Goal: Task Accomplishment & Management: Use online tool/utility

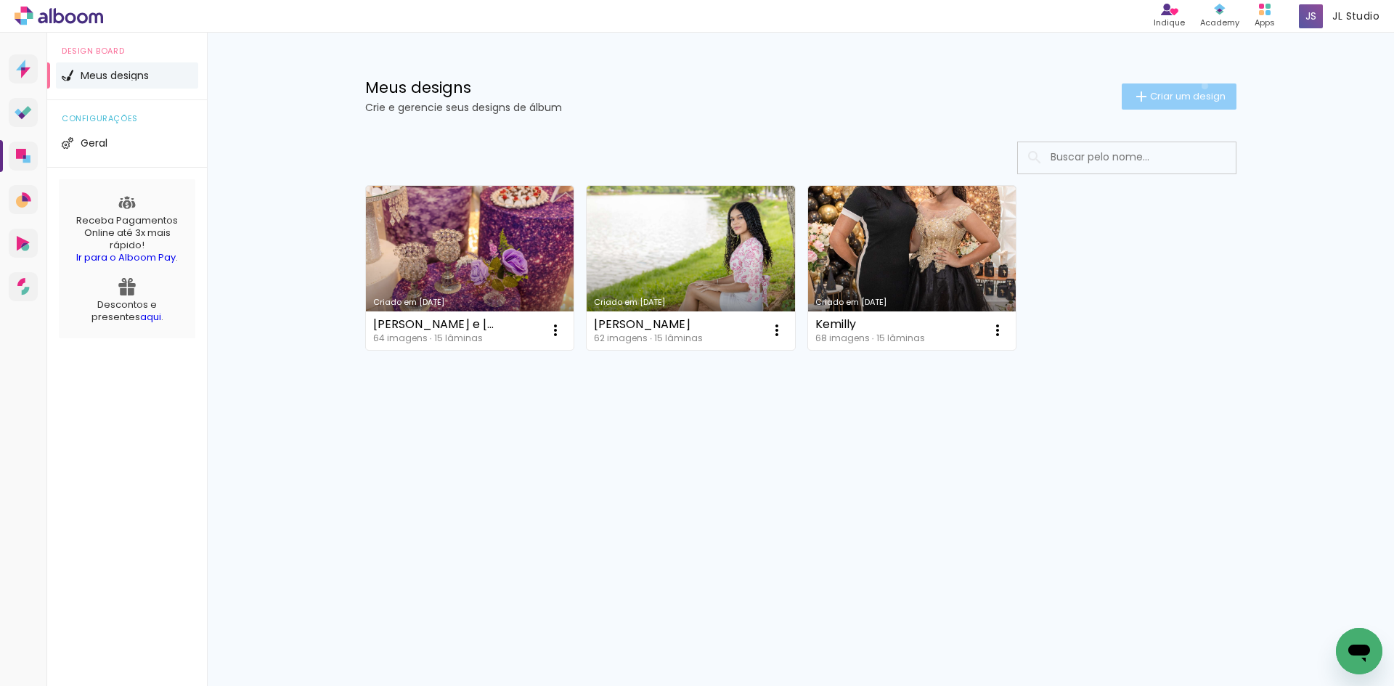
click at [1202, 86] on paper-button "Criar um design" at bounding box center [1179, 96] width 115 height 26
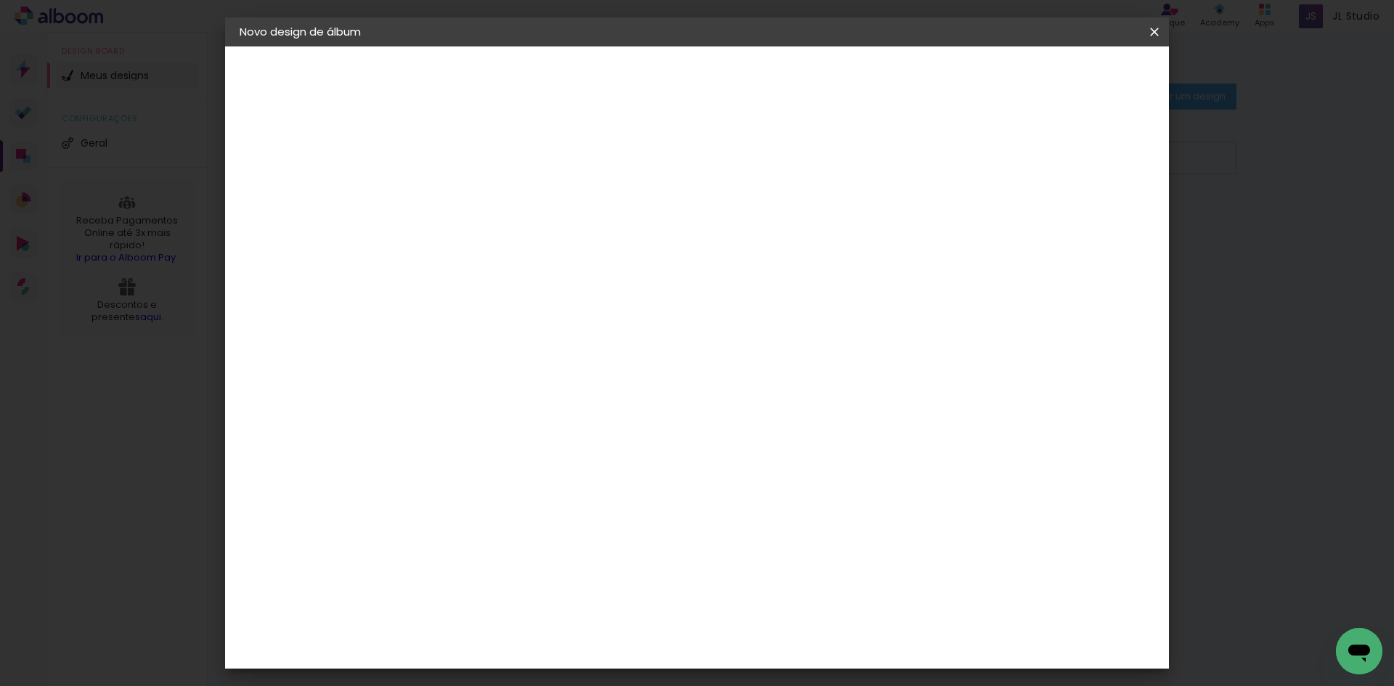
click at [477, 192] on input at bounding box center [477, 195] width 0 height 23
type input "capa"
type paper-input "capa"
click at [0, 0] on slot "Avançar" at bounding box center [0, 0] width 0 height 0
click at [0, 0] on slot "Tamanho Livre" at bounding box center [0, 0] width 0 height 0
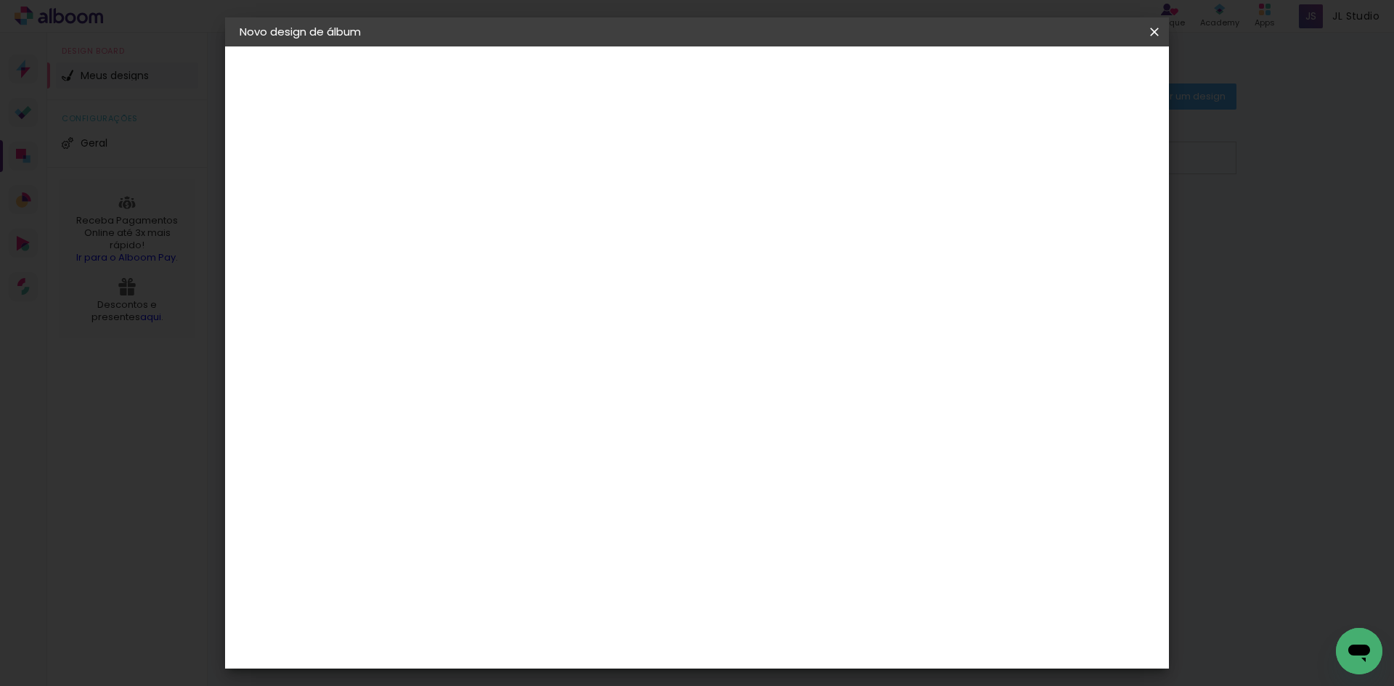
click at [0, 0] on slot "Avançar" at bounding box center [0, 0] width 0 height 0
click at [767, 608] on input "60" at bounding box center [778, 606] width 38 height 22
drag, startPoint x: 423, startPoint y: 411, endPoint x: 459, endPoint y: 412, distance: 35.6
click at [459, 412] on div "30" at bounding box center [439, 413] width 55 height 22
type input "24"
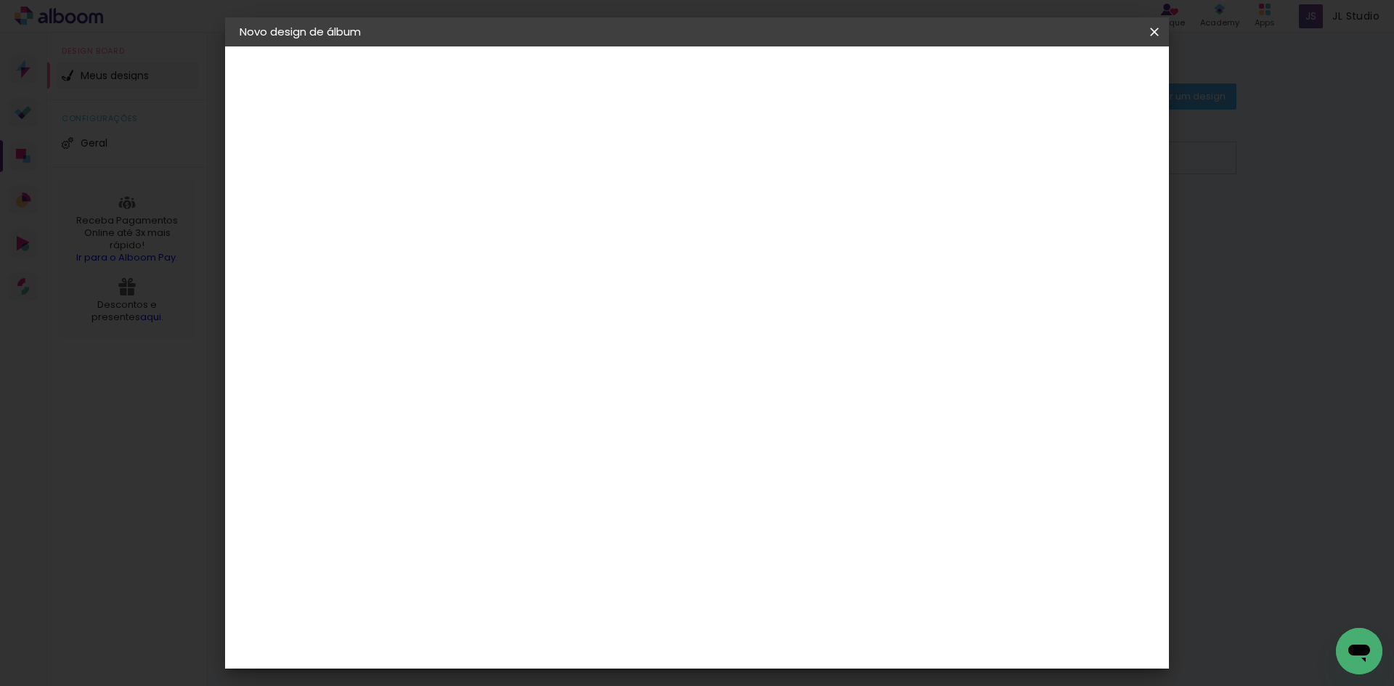
type paper-input "24"
drag, startPoint x: 767, startPoint y: 549, endPoint x: 816, endPoint y: 549, distance: 48.6
click at [816, 549] on paper-input-container "60 cm" at bounding box center [786, 549] width 65 height 36
type input "30"
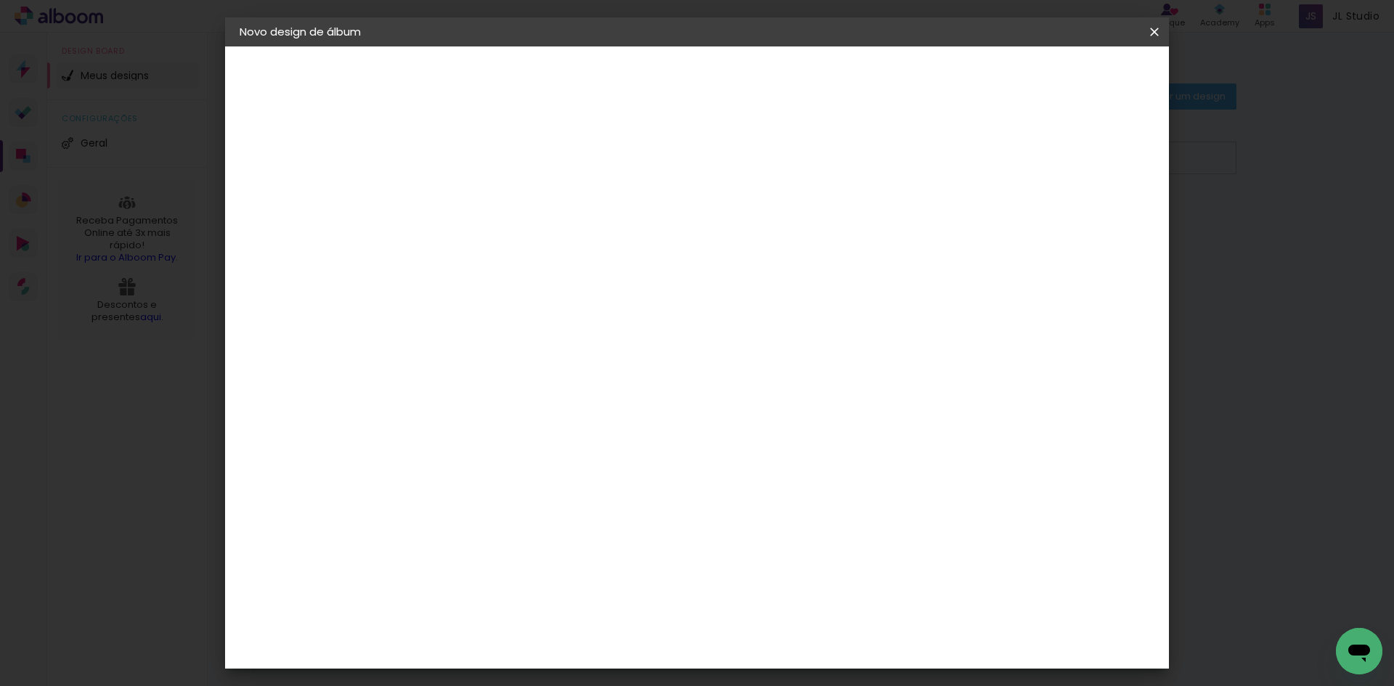
type paper-input "30"
click at [1064, 80] on span "Iniciar design" at bounding box center [1031, 77] width 66 height 10
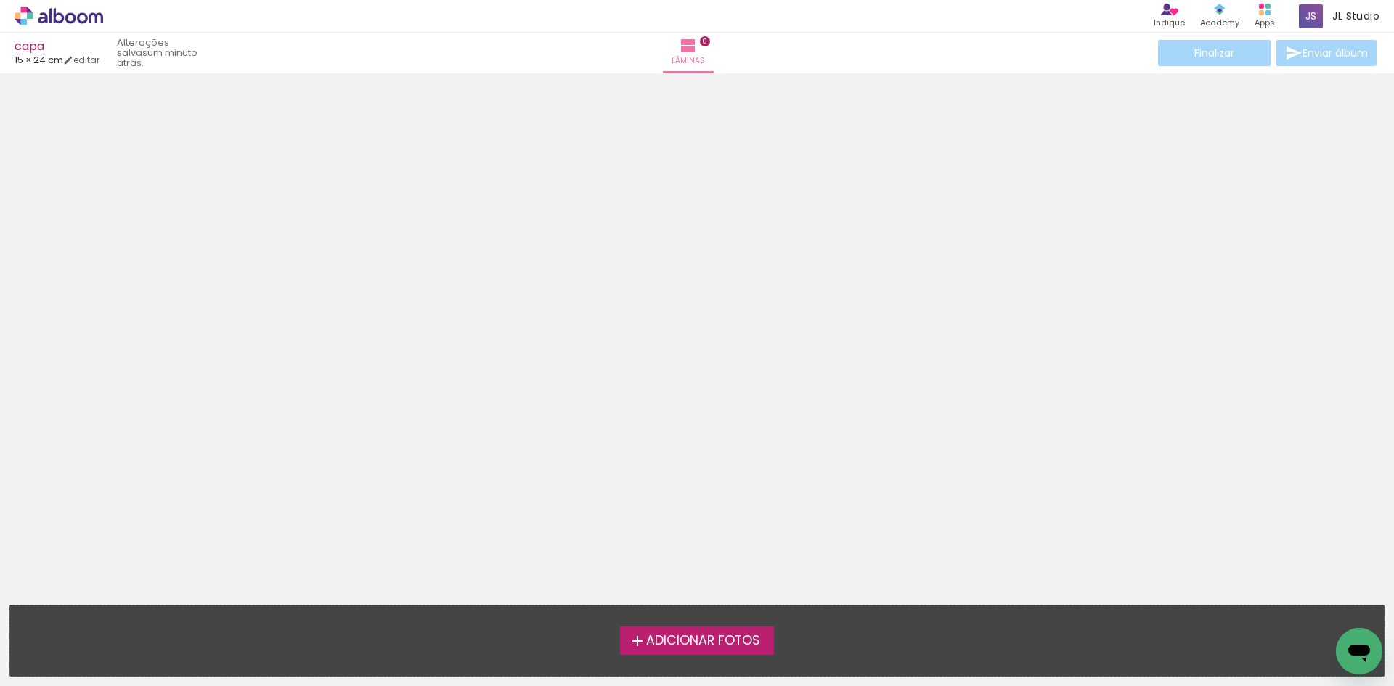
click at [641, 643] on iron-icon at bounding box center [637, 640] width 17 height 17
click at [0, 0] on input "file" at bounding box center [0, 0] width 0 height 0
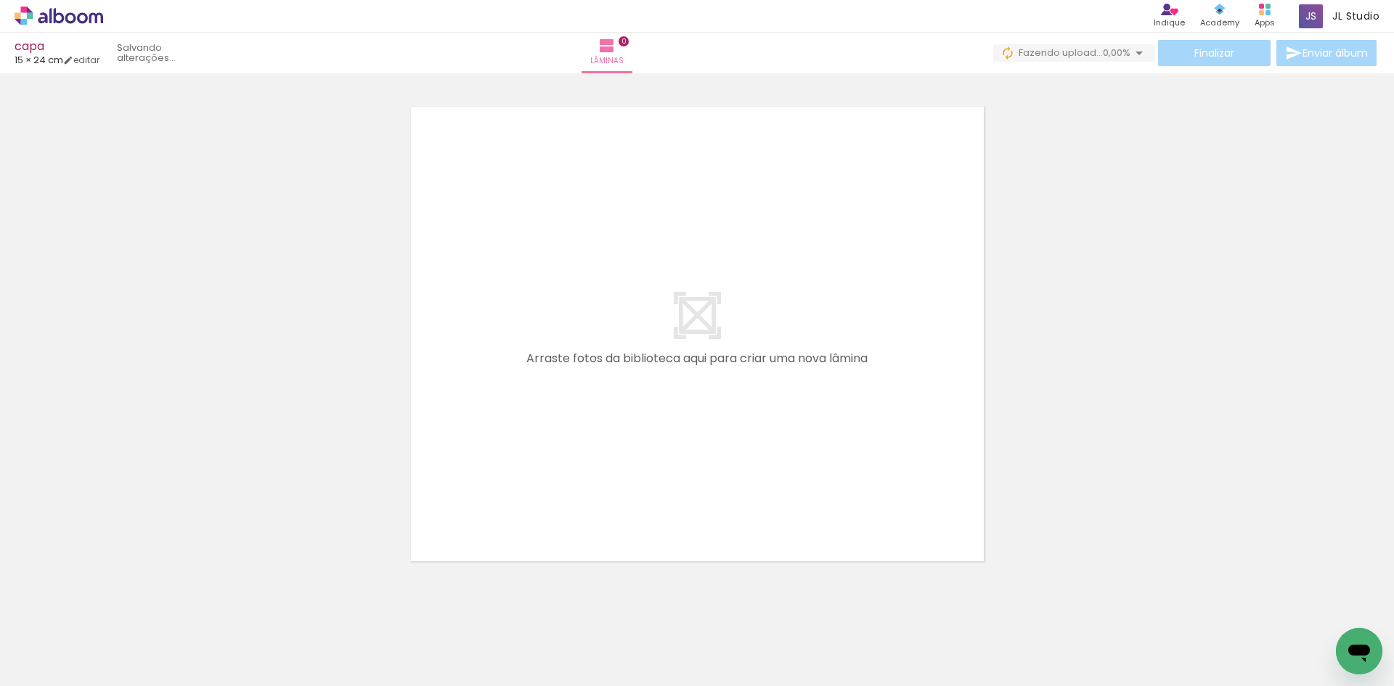
click at [64, 656] on paper-button "Adicionar Fotos" at bounding box center [44, 666] width 70 height 23
click at [0, 0] on input "file" at bounding box center [0, 0] width 0 height 0
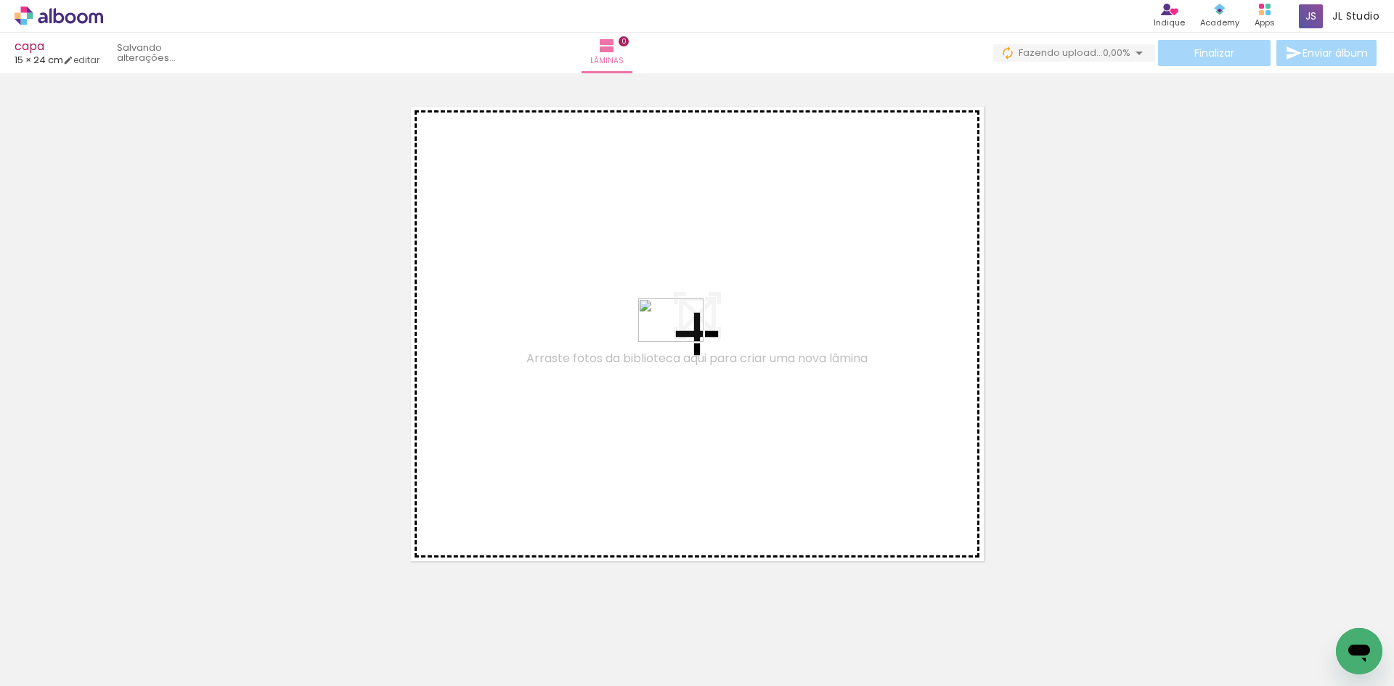
drag, startPoint x: 231, startPoint y: 629, endPoint x: 682, endPoint y: 342, distance: 534.8
click at [682, 342] on quentale-workspace at bounding box center [697, 343] width 1394 height 686
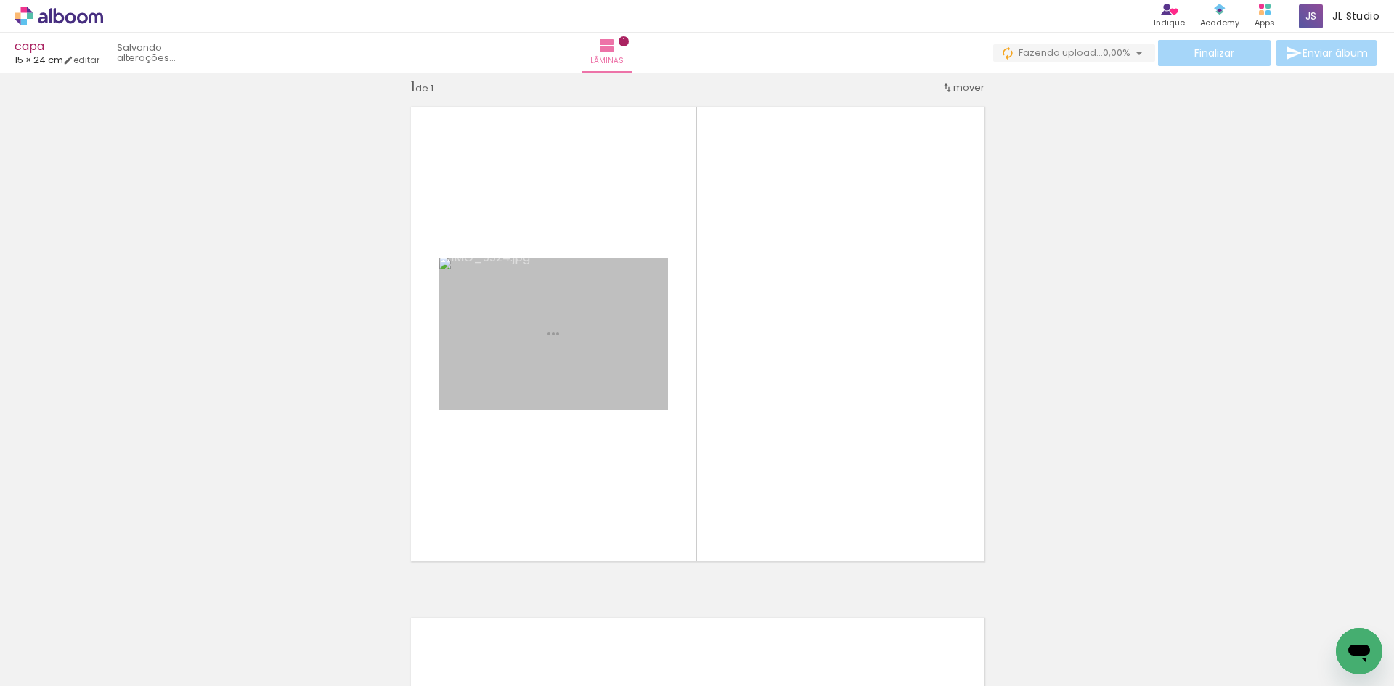
scroll to position [19, 0]
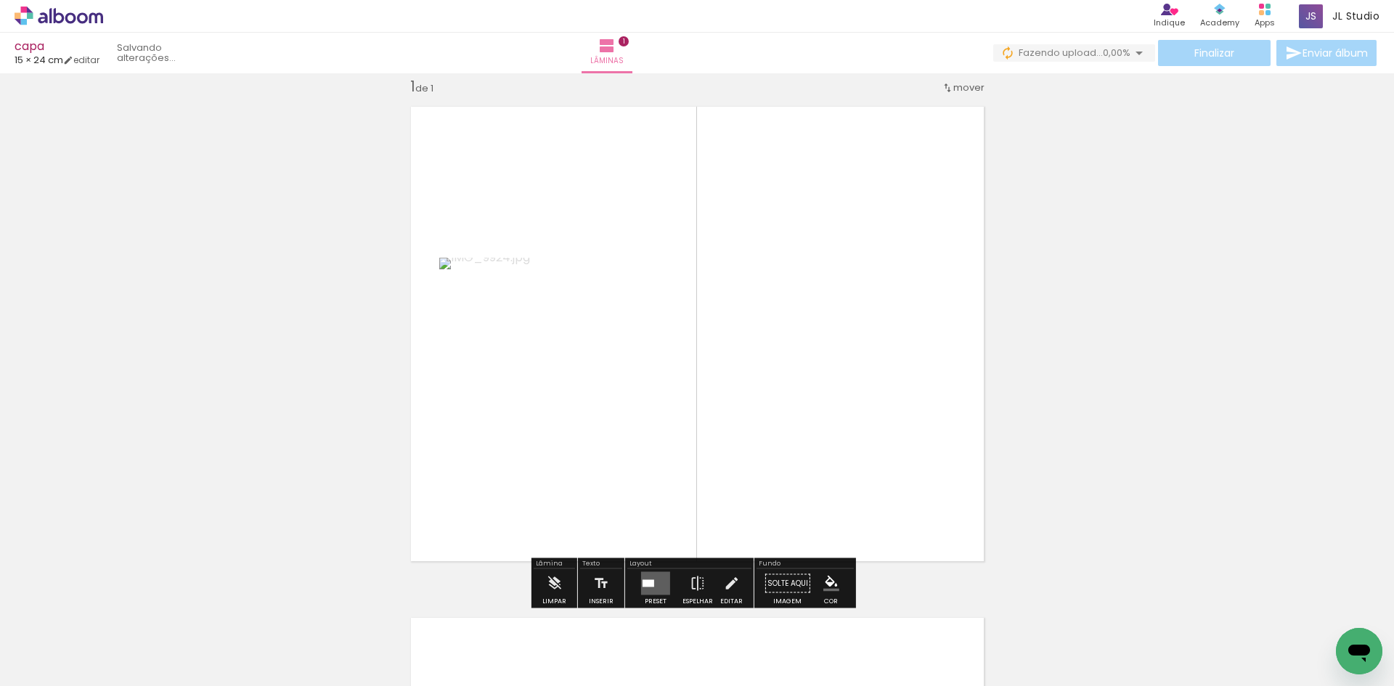
click at [653, 584] on quentale-layouter at bounding box center [655, 583] width 29 height 23
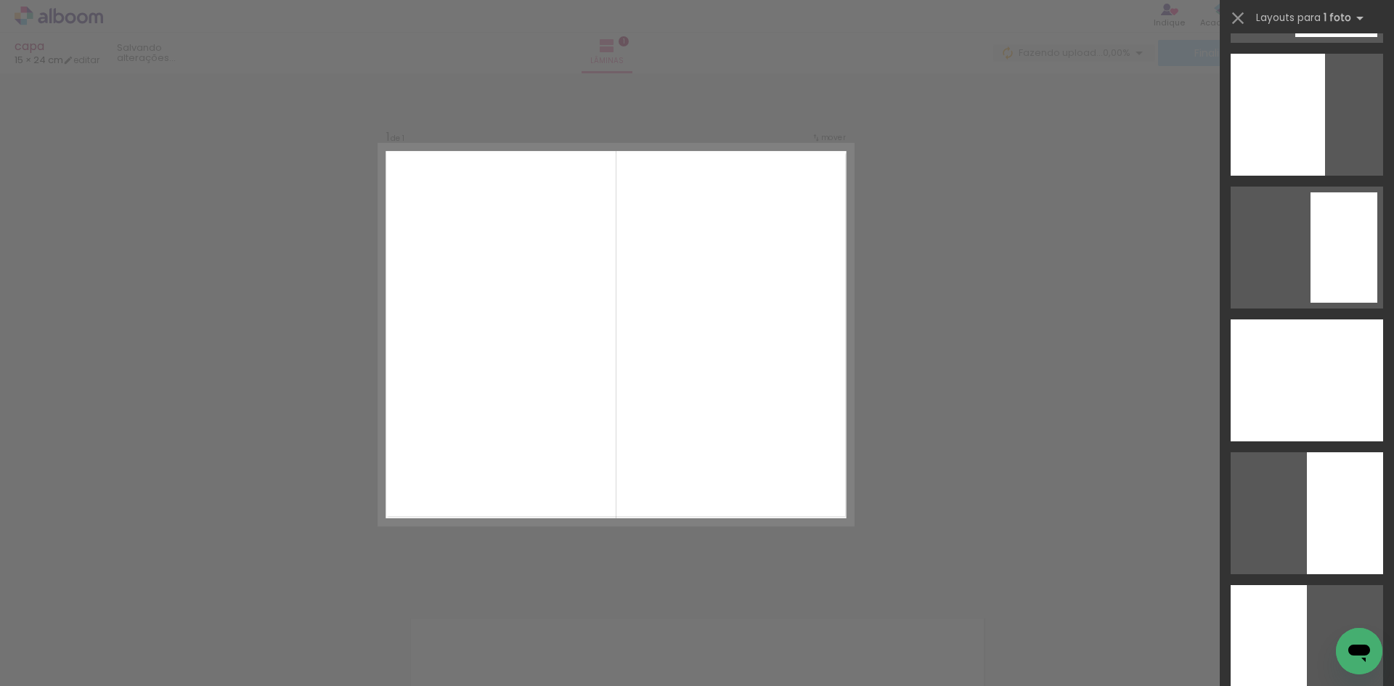
scroll to position [1525, 0]
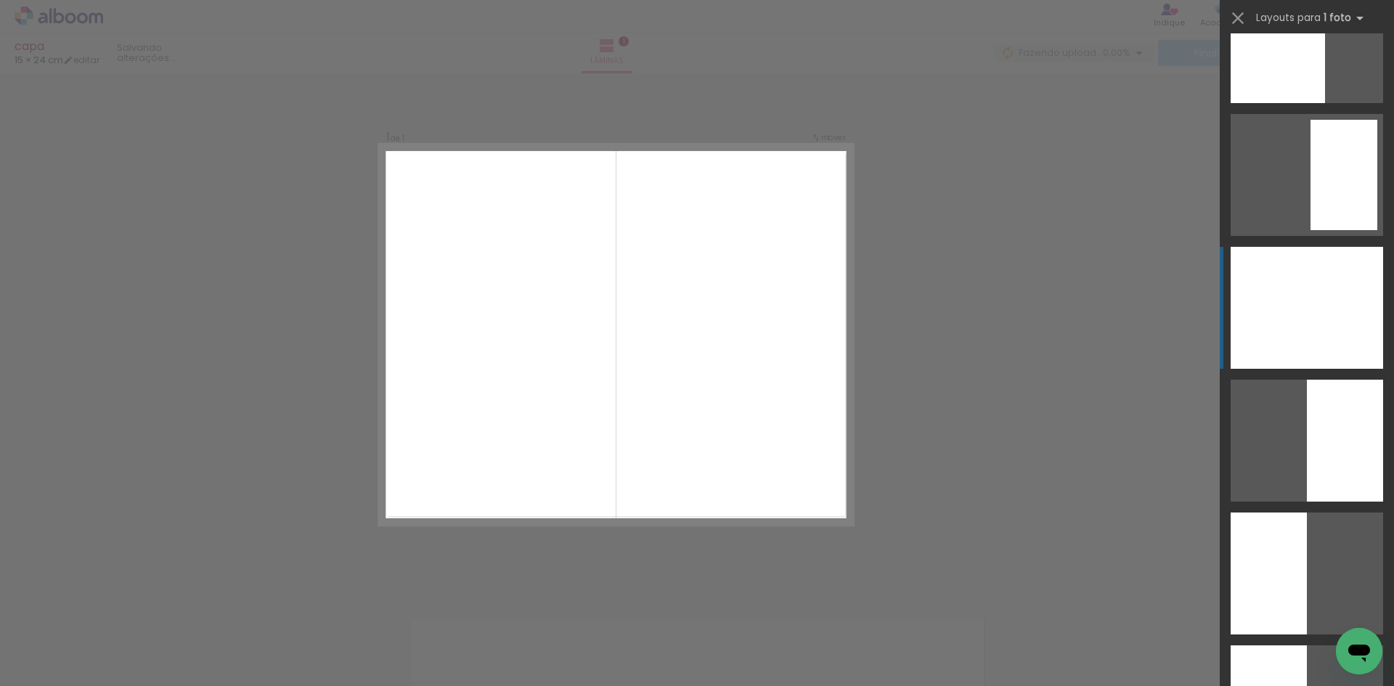
click at [1270, 327] on div at bounding box center [1307, 308] width 152 height 122
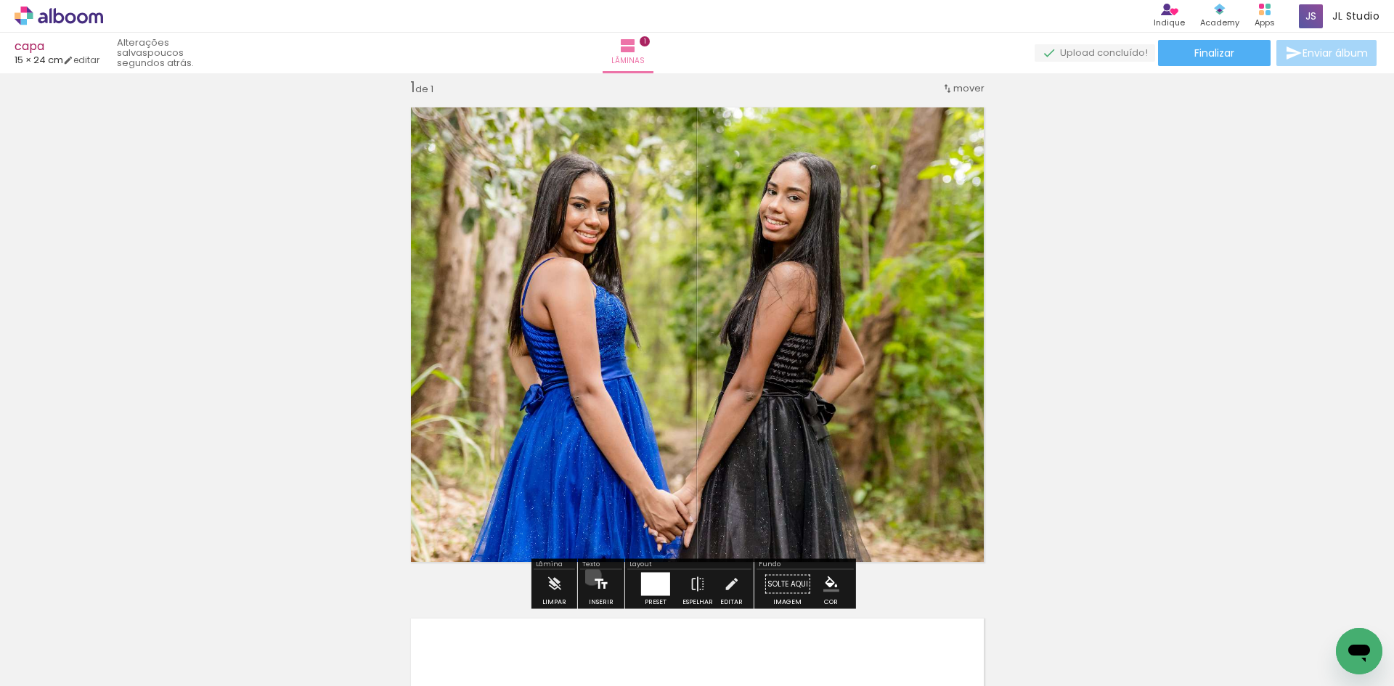
click at [593, 576] on iron-icon at bounding box center [601, 584] width 16 height 29
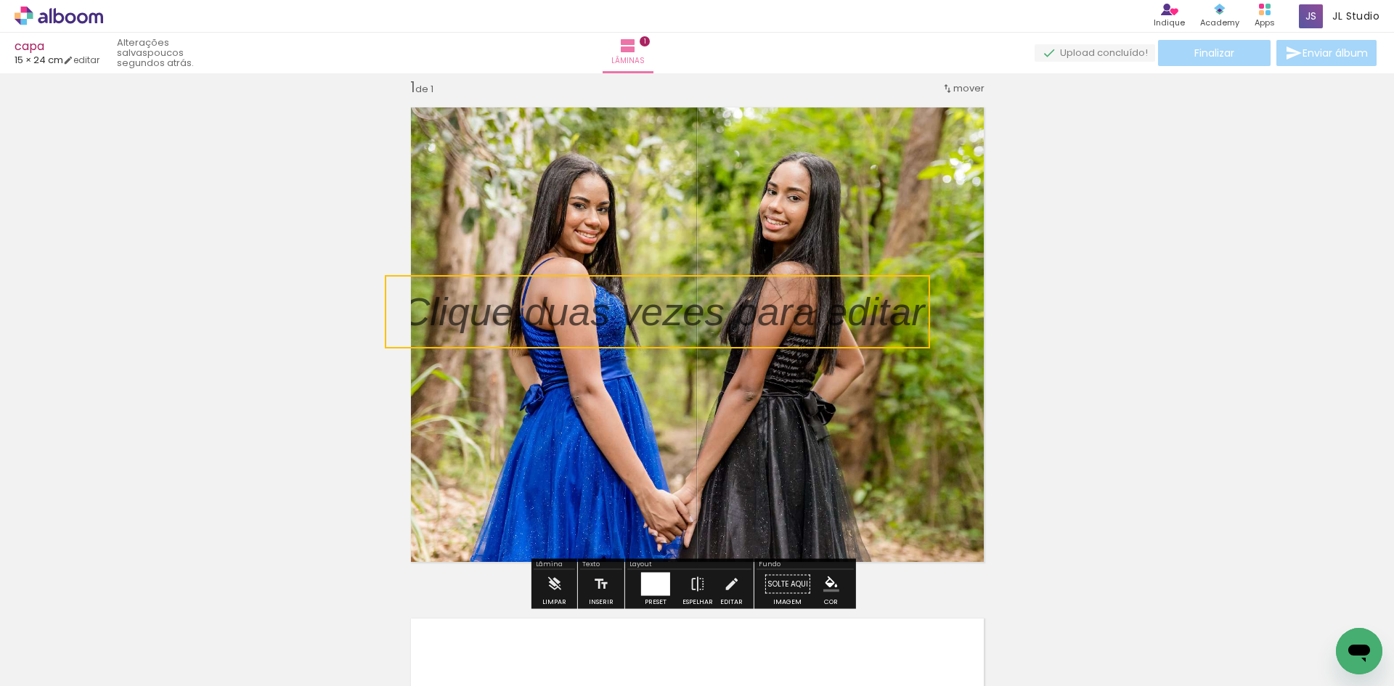
click at [668, 321] on quentale-selection at bounding box center [657, 311] width 545 height 73
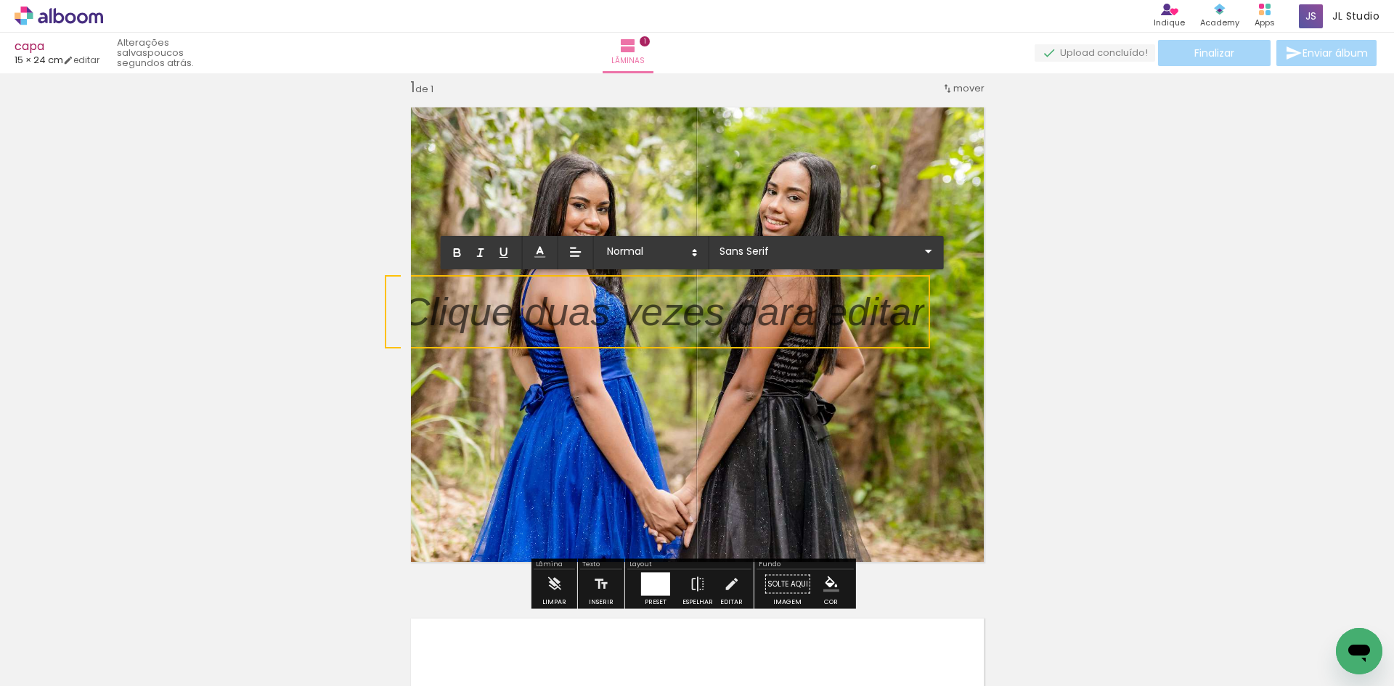
click at [787, 240] on div "0,5 cm 1 cm 1,5 cm 2 cm 2,5 cm 3 cm 3,5 cm 4 cm 5 cm 6 cm 7 cm 8 cm" at bounding box center [692, 252] width 503 height 33
click at [786, 250] on input "Sans Serif" at bounding box center [818, 251] width 204 height 15
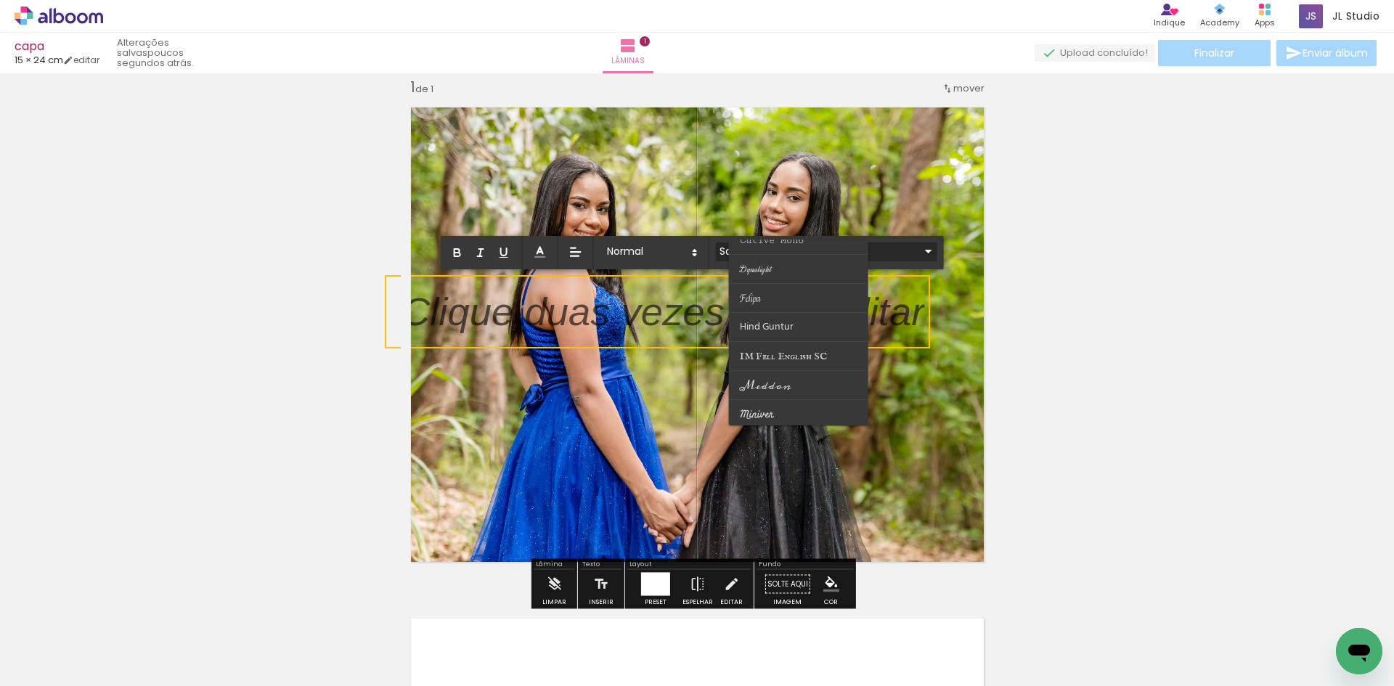
scroll to position [218, 0]
click at [767, 261] on paper-item at bounding box center [798, 268] width 139 height 29
type input "Dynalight"
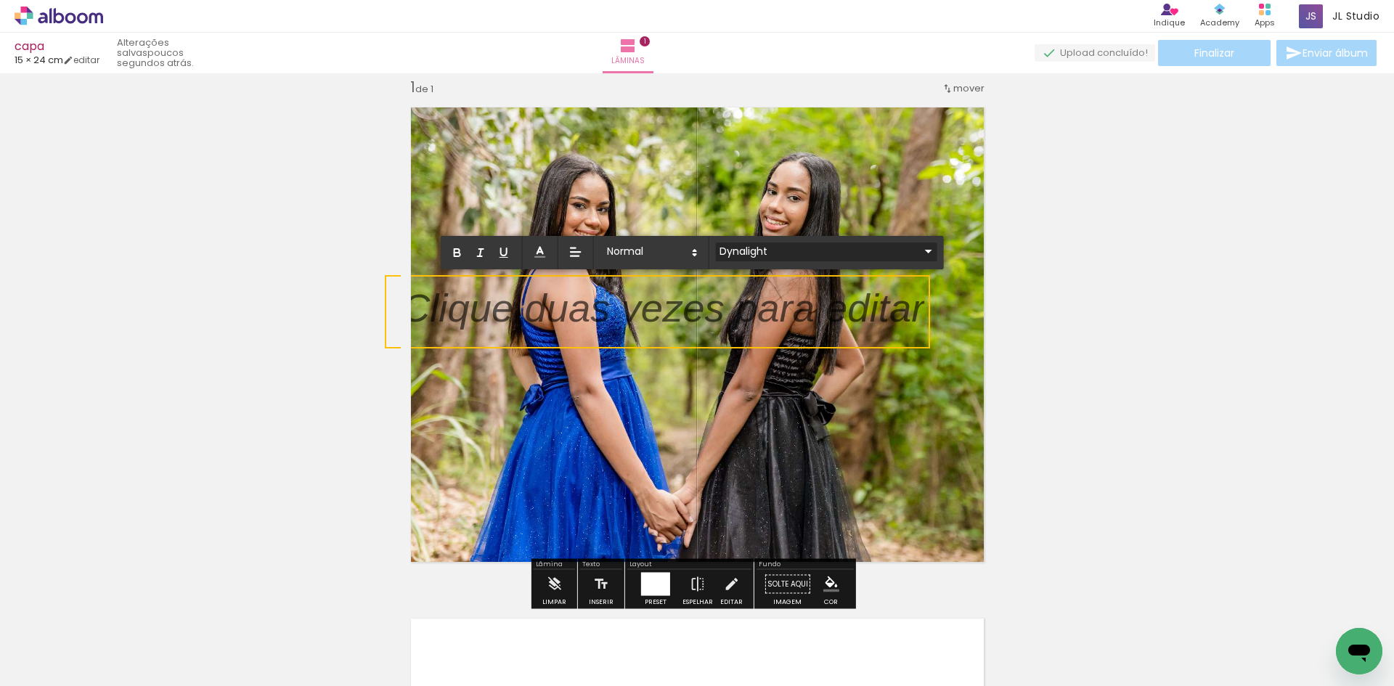
scroll to position [0, 0]
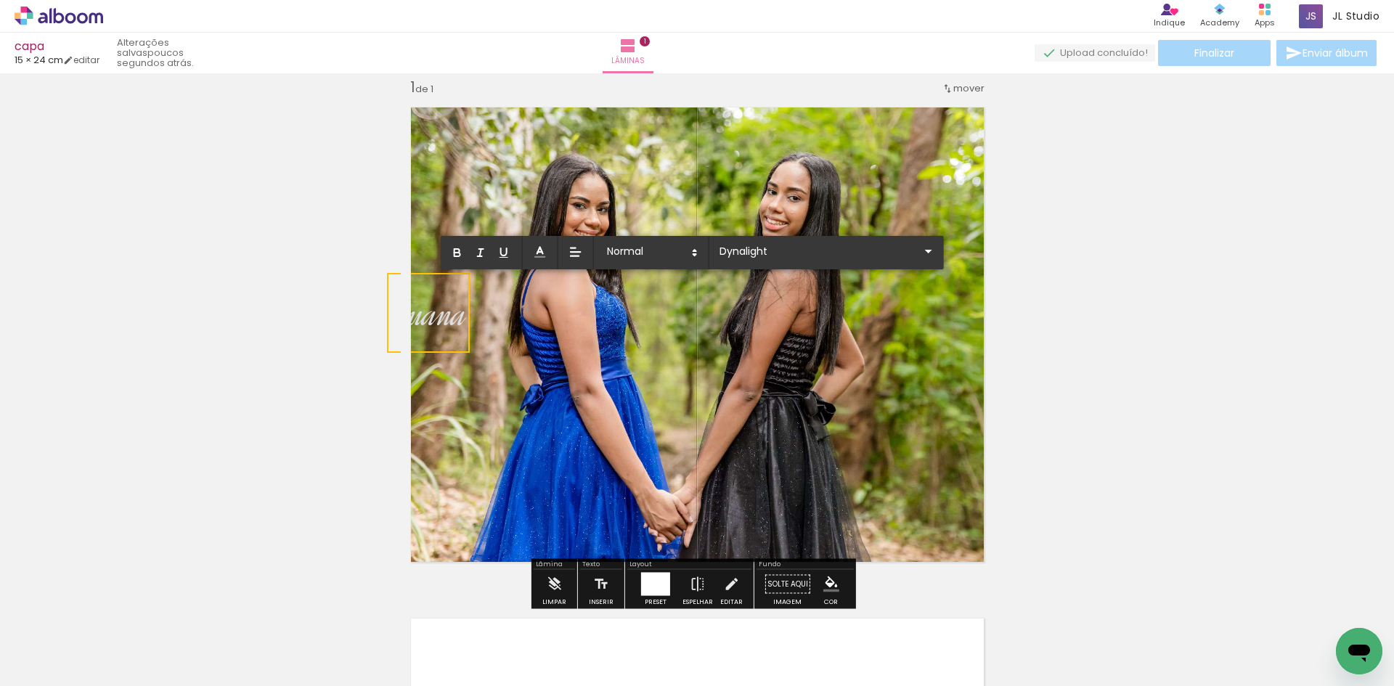
click at [547, 350] on quentale-layouter at bounding box center [697, 334] width 593 height 475
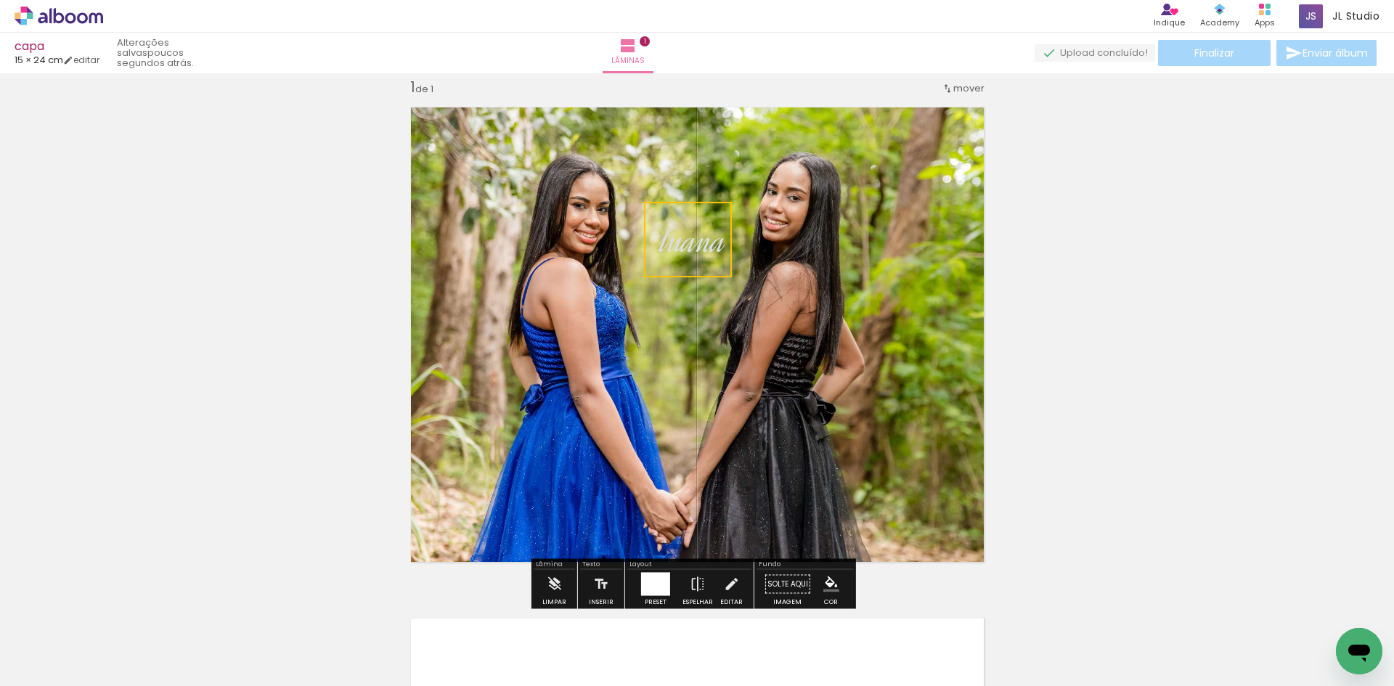
drag, startPoint x: 447, startPoint y: 316, endPoint x: 706, endPoint y: 243, distance: 269.4
click at [706, 243] on quentale-selection at bounding box center [688, 240] width 88 height 76
click at [674, 240] on quentale-selection at bounding box center [688, 240] width 88 height 76
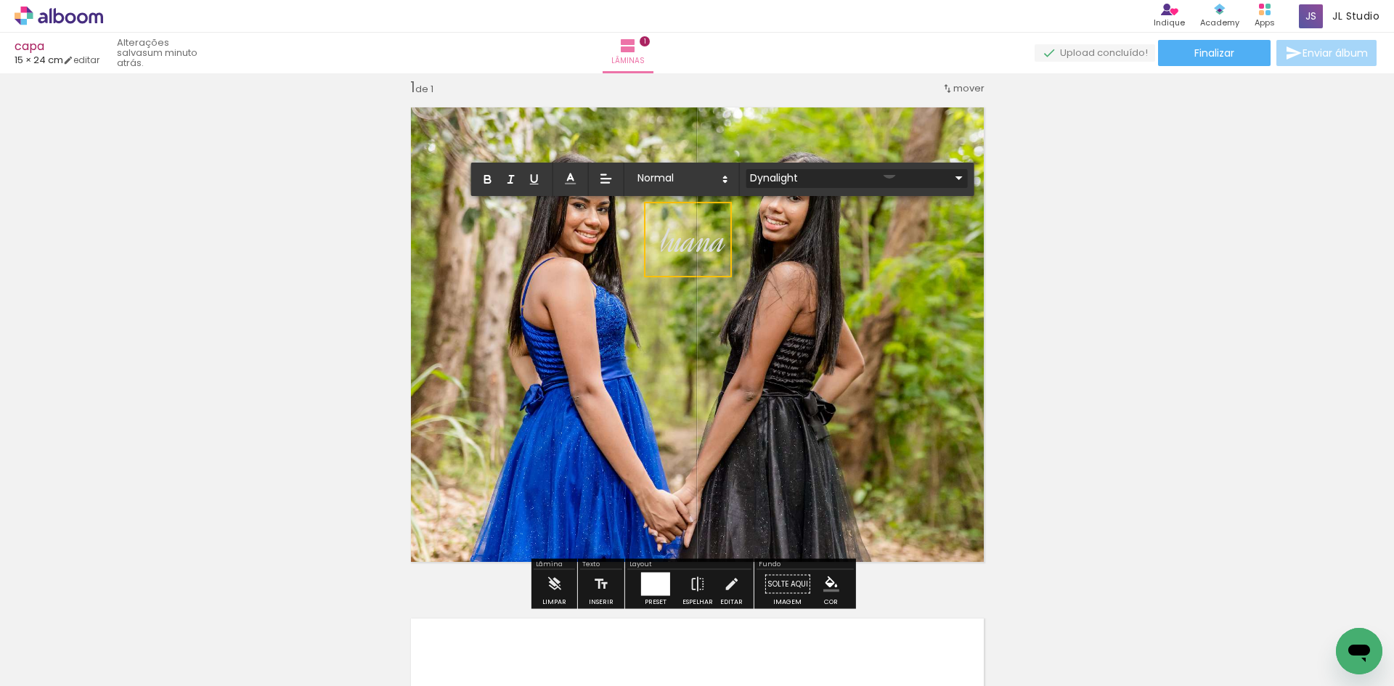
click at [950, 171] on iron-icon at bounding box center [958, 177] width 17 height 17
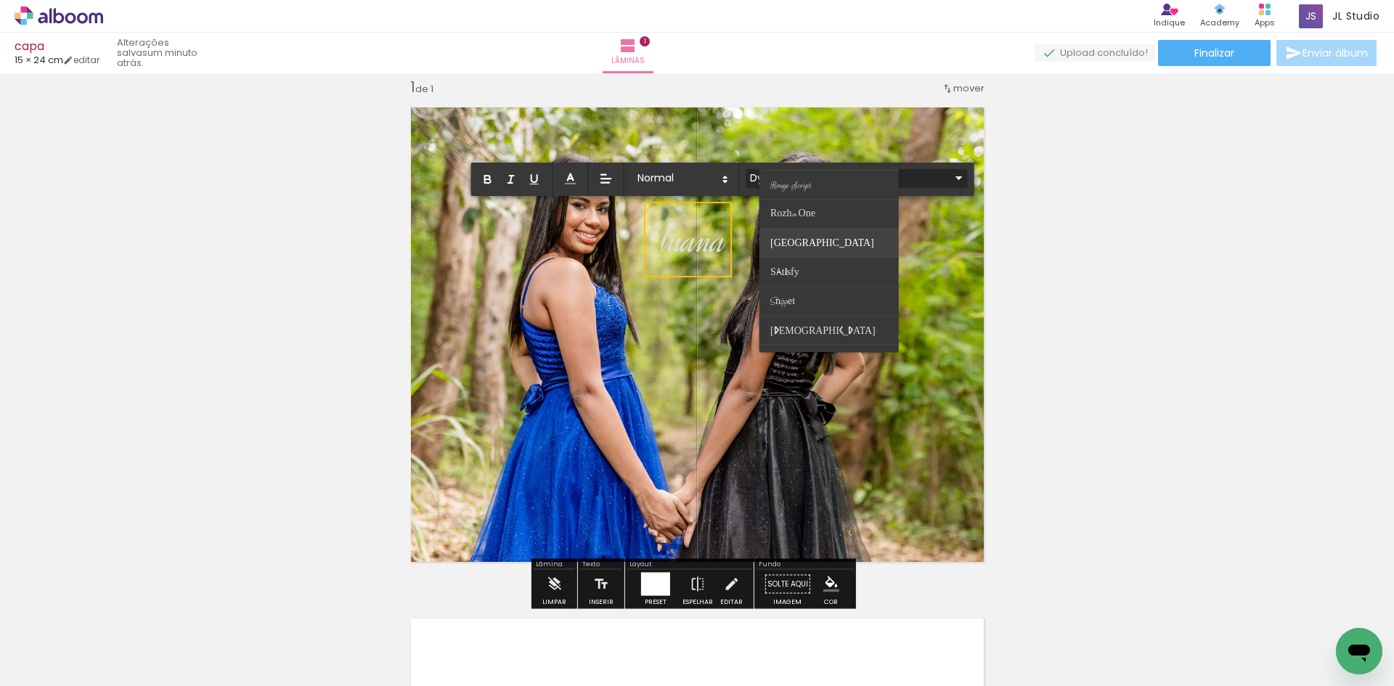
scroll to position [569, 0]
click at [796, 335] on paper-item at bounding box center [828, 337] width 139 height 29
type input "Vibur"
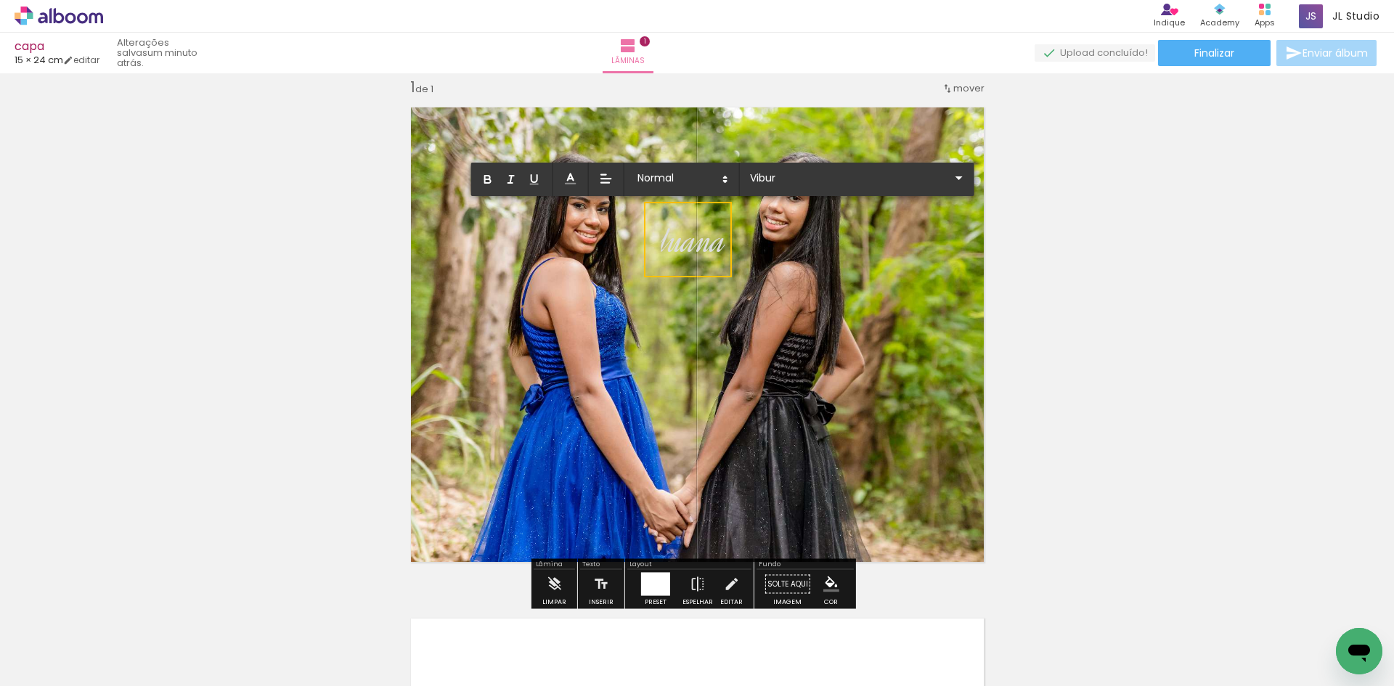
click at [29, 0] on div "› Editor de álbum Indique Indique e ganhe Conteúdo que inspira Academy Produtos…" at bounding box center [697, 16] width 1394 height 33
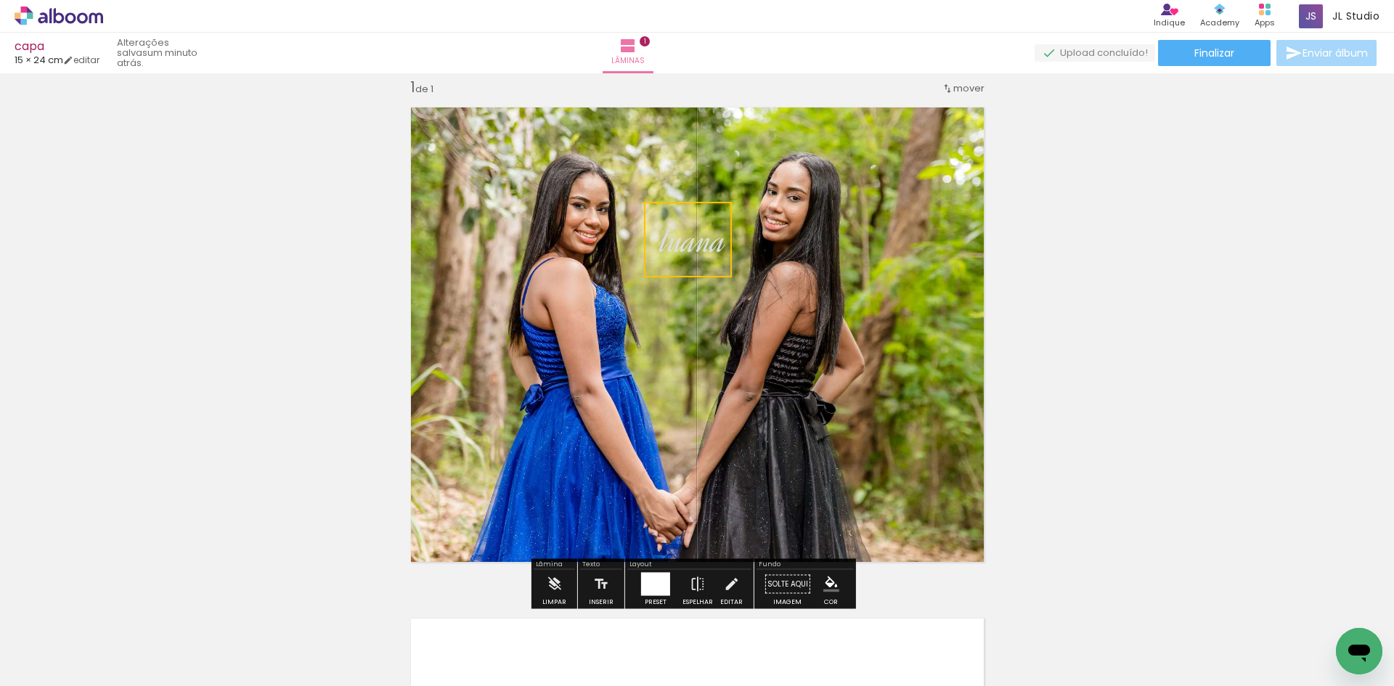
click at [34, 11] on icon at bounding box center [59, 16] width 89 height 19
